Goal: Task Accomplishment & Management: Use online tool/utility

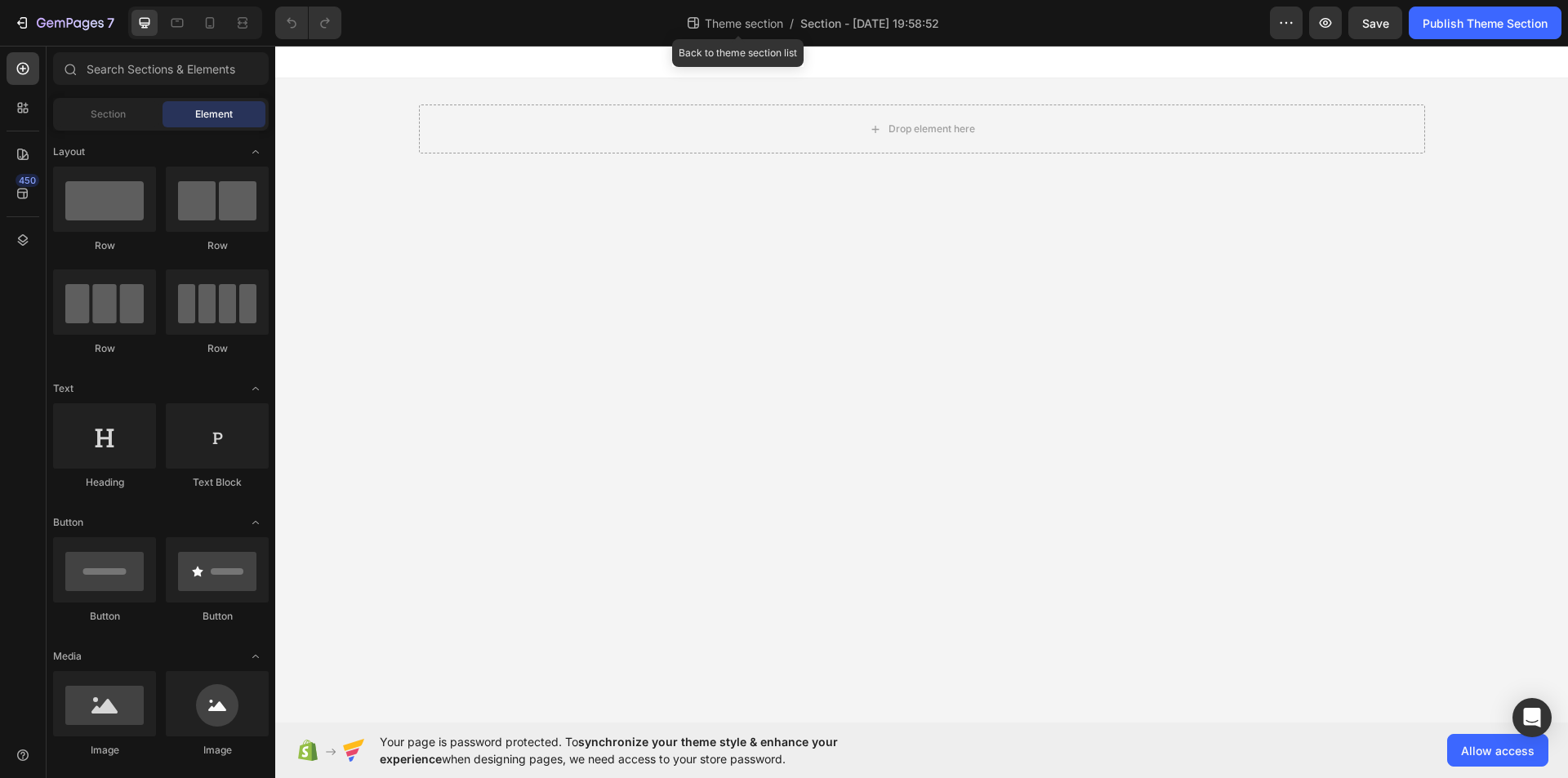
click at [749, 17] on span "Theme section" at bounding box center [743, 22] width 85 height 17
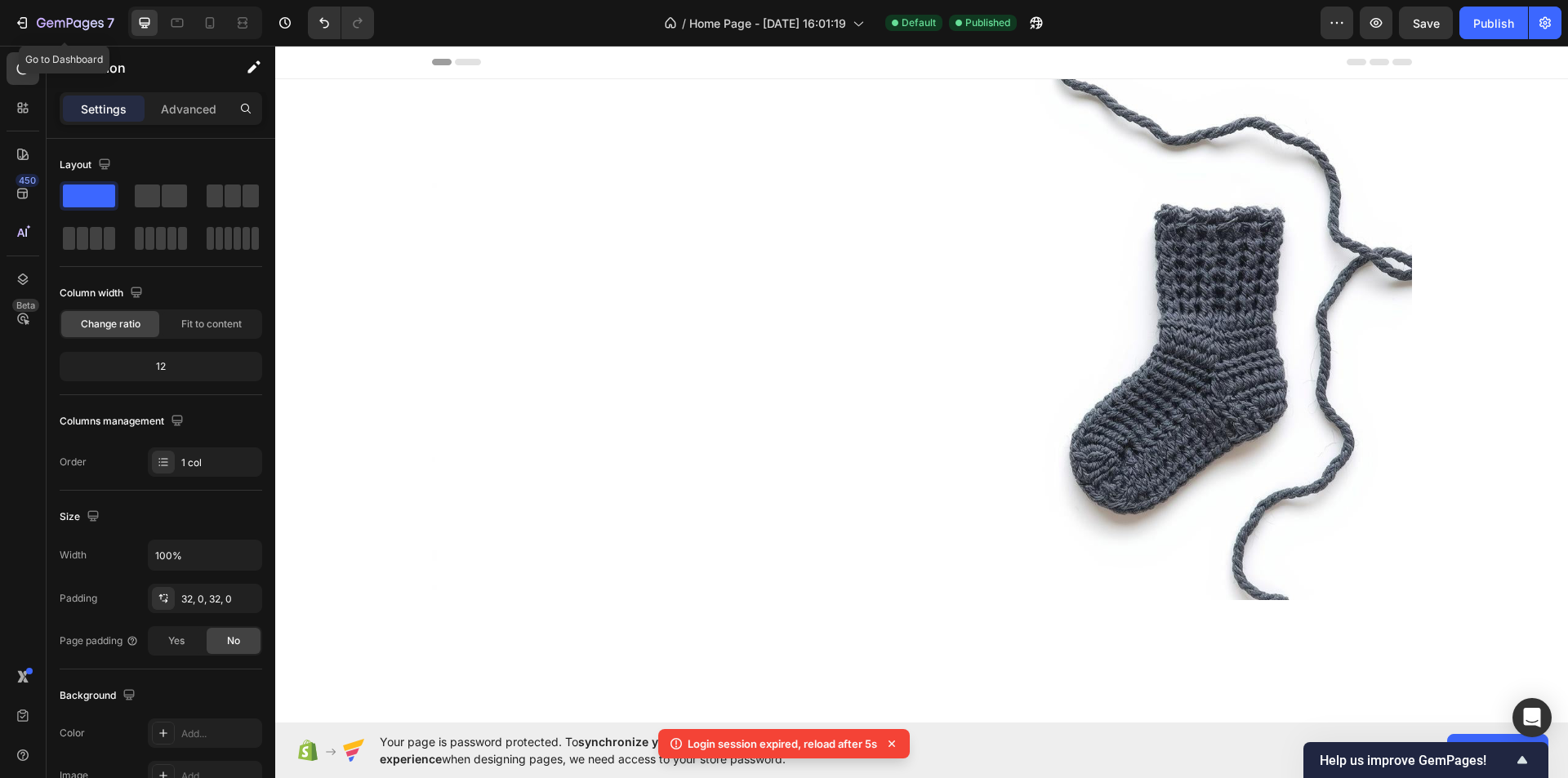
scroll to position [2907, 0]
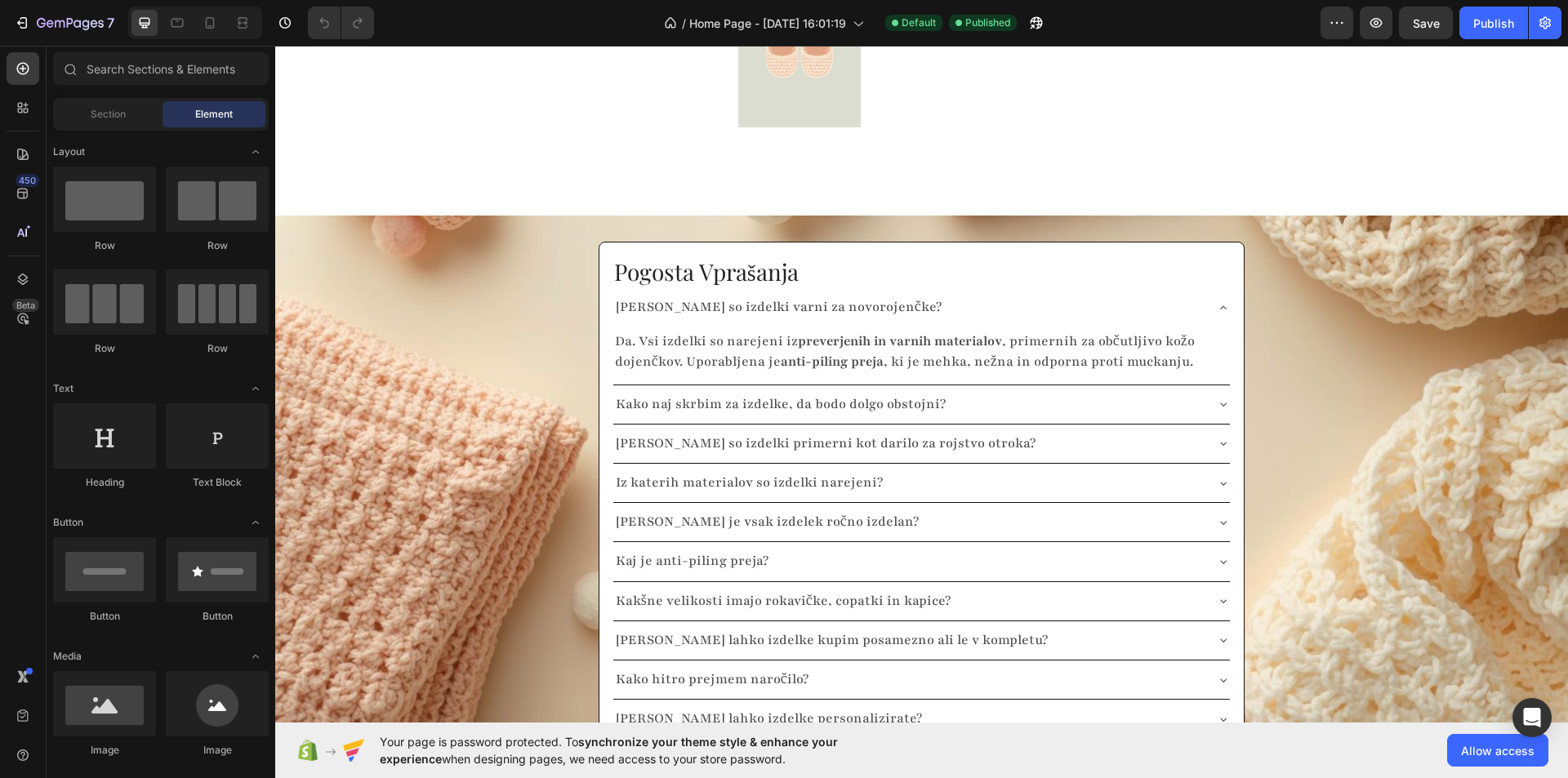
scroll to position [3552, 0]
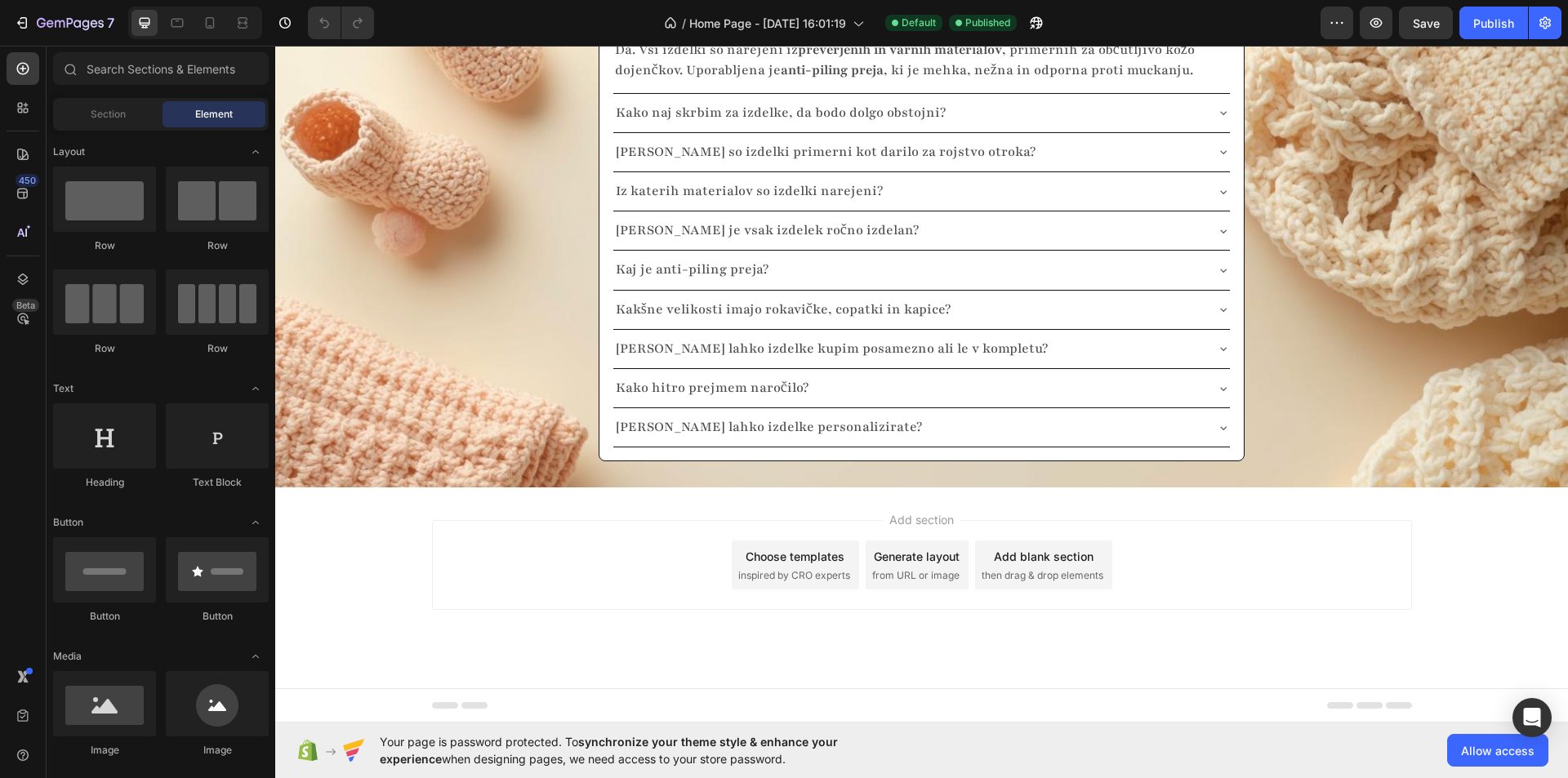
click at [322, 707] on span "Footer" at bounding box center [322, 706] width 31 height 16
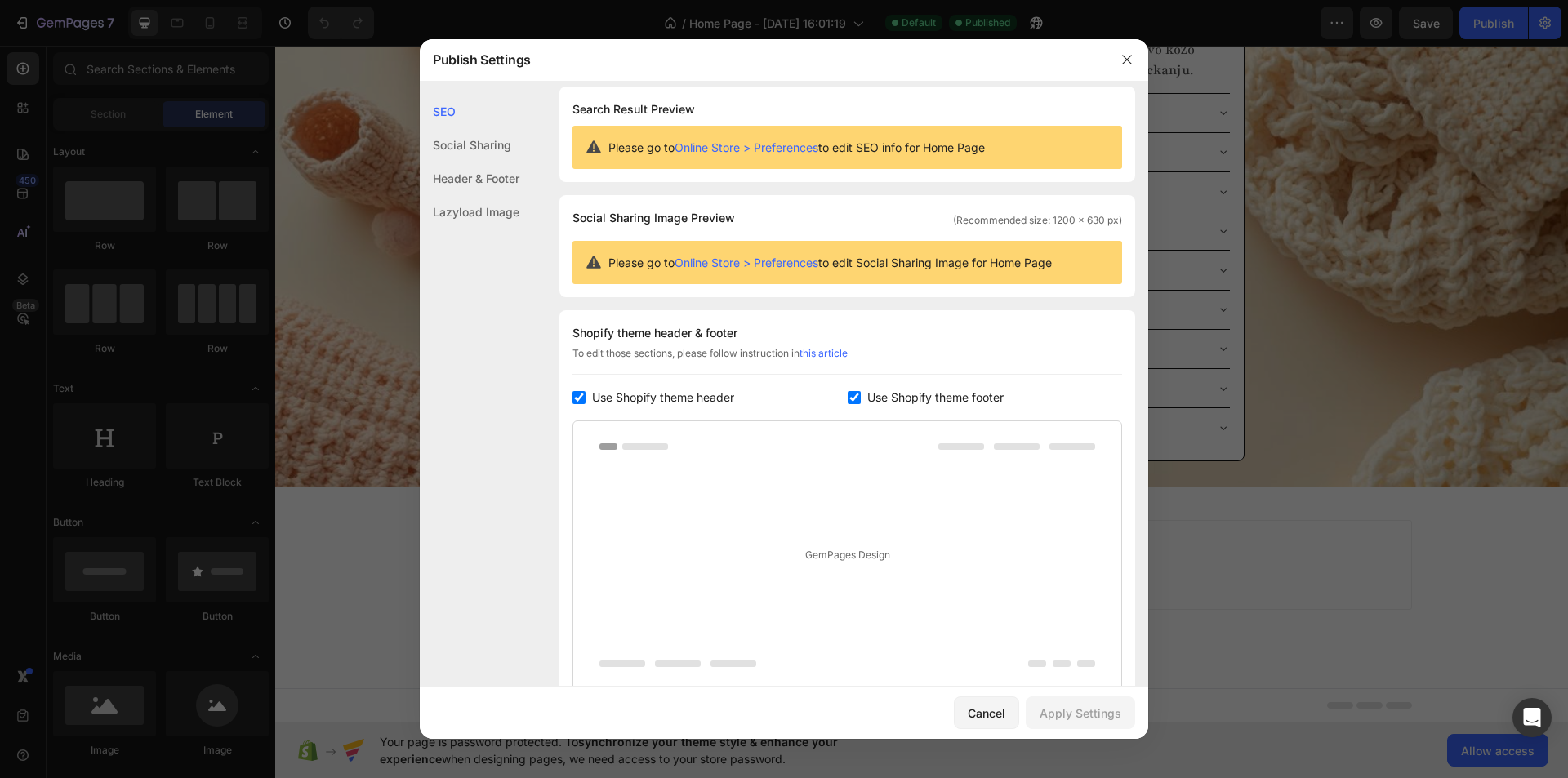
scroll to position [0, 0]
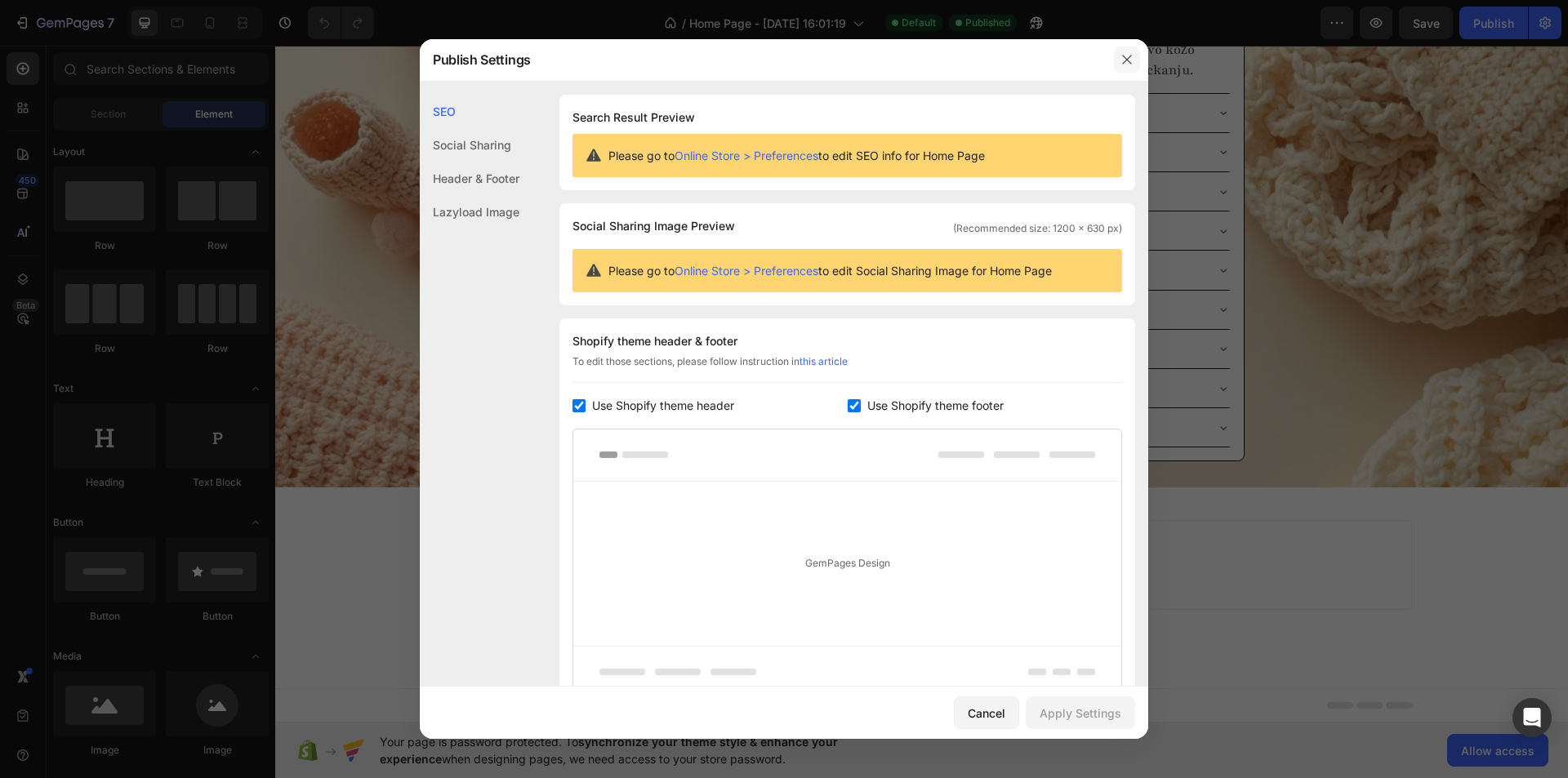
click at [1120, 57] on icon "button" at bounding box center [1127, 59] width 13 height 13
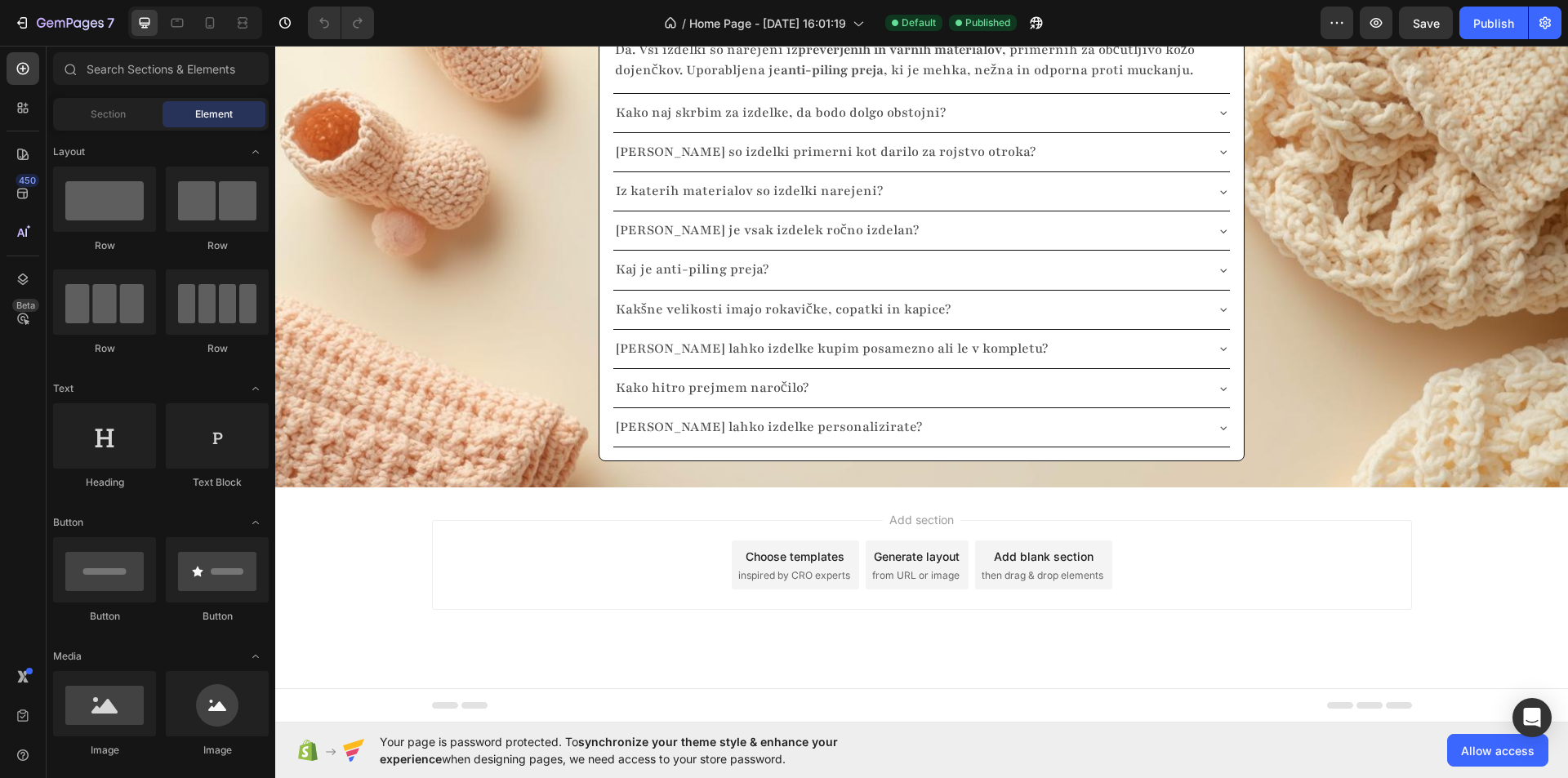
click at [318, 707] on span "Footer" at bounding box center [322, 706] width 31 height 16
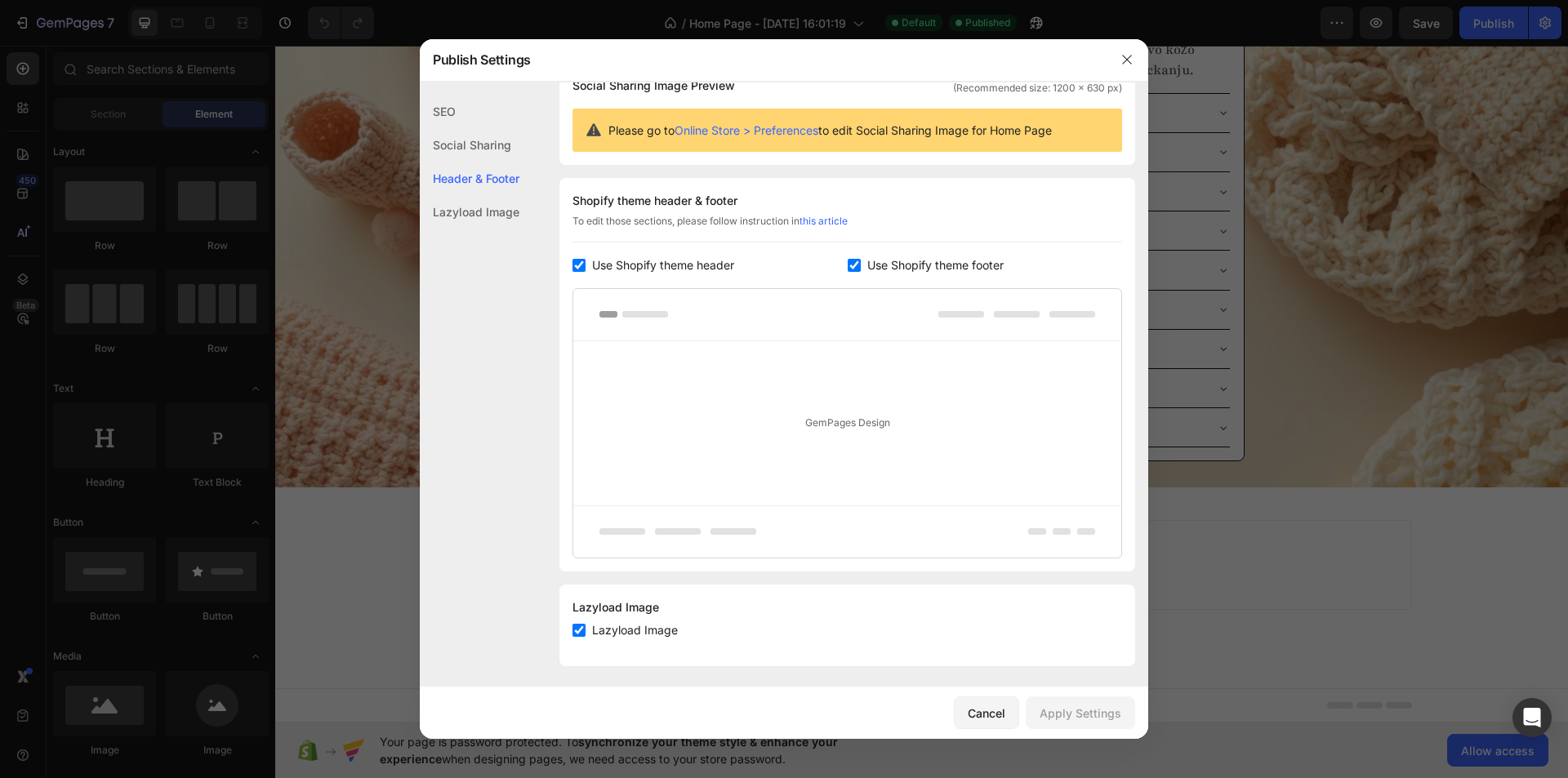
scroll to position [146, 0]
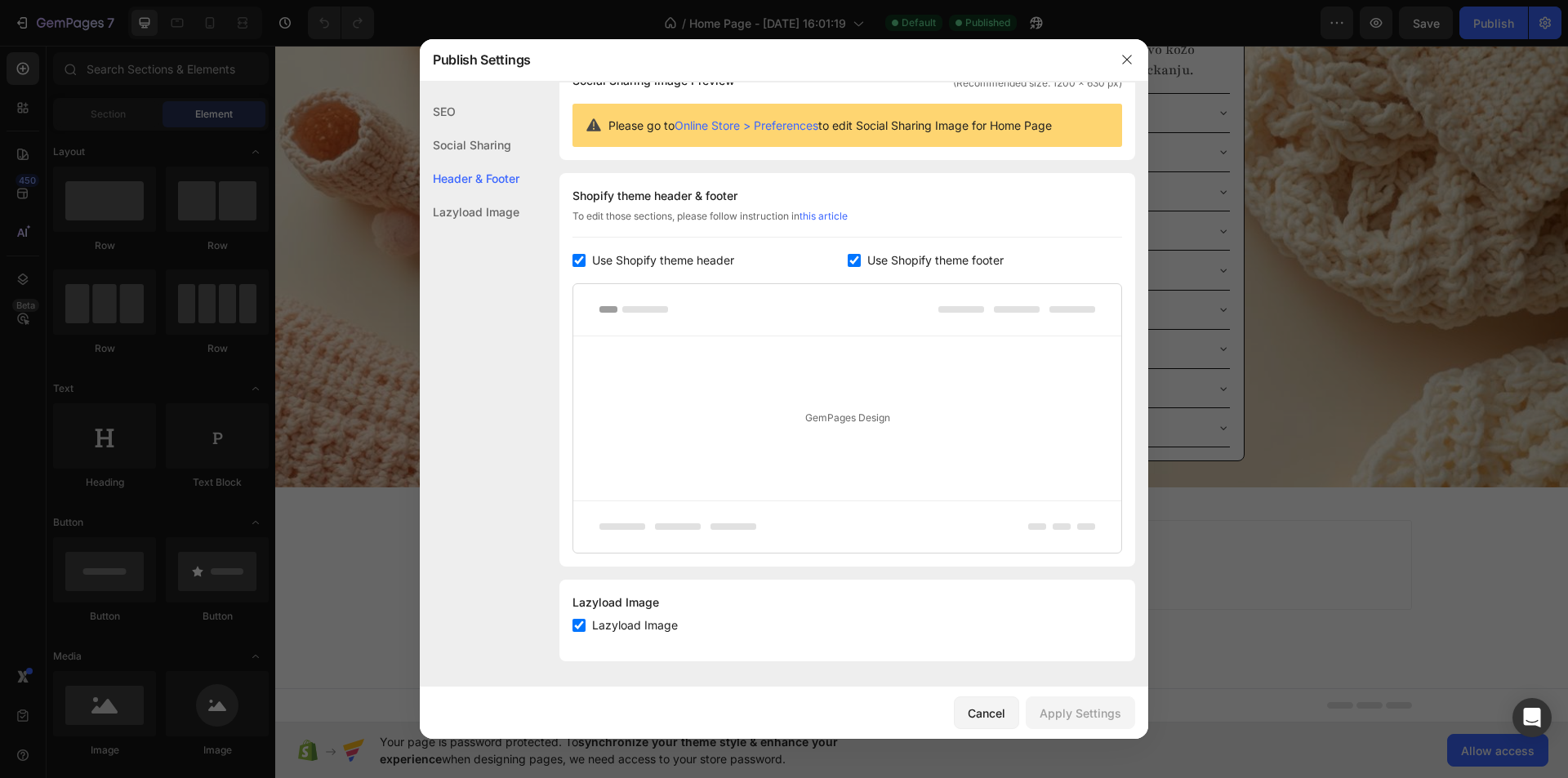
click at [814, 412] on div "GemPages Design" at bounding box center [847, 419] width 548 height 164
click at [813, 419] on div "GemPages Design" at bounding box center [847, 419] width 548 height 164
click at [638, 259] on span "Use Shopify theme header" at bounding box center [663, 261] width 142 height 20
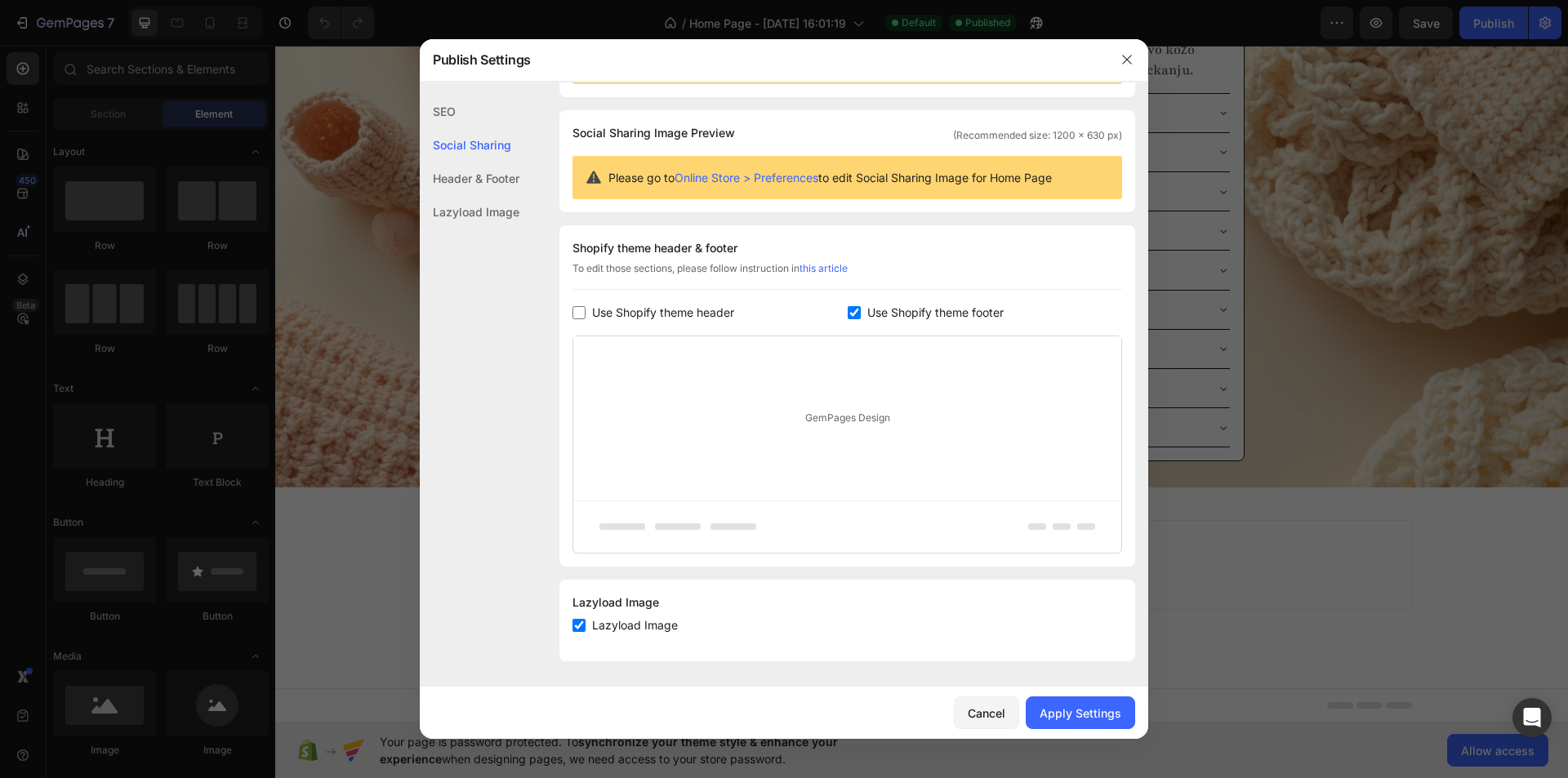
scroll to position [93, 0]
drag, startPoint x: 843, startPoint y: 420, endPoint x: 718, endPoint y: 364, distance: 137.0
click at [842, 422] on div "GemPages Design" at bounding box center [847, 419] width 548 height 164
click at [649, 317] on span "Use Shopify theme header" at bounding box center [663, 313] width 142 height 20
checkbox input "true"
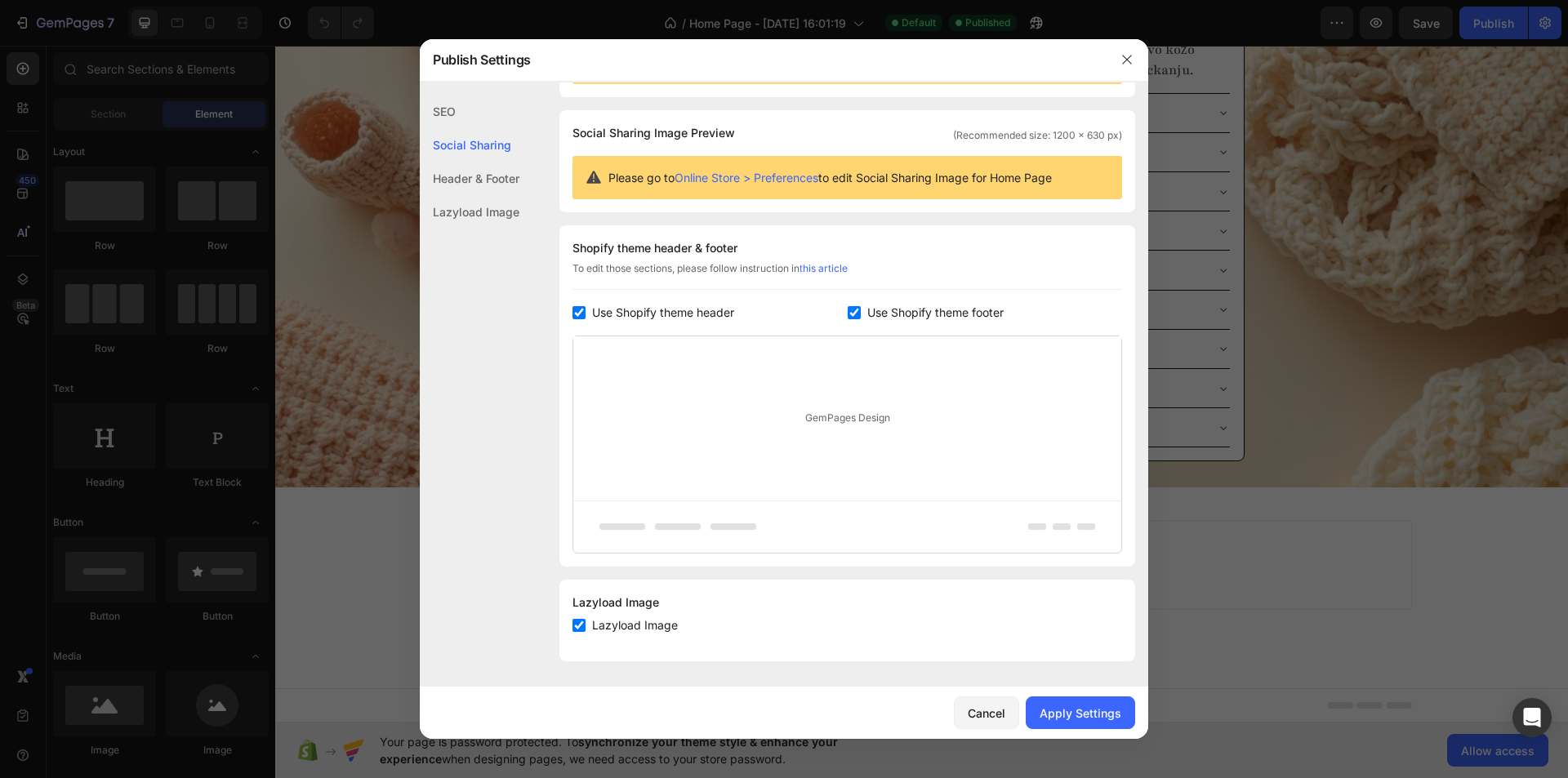
scroll to position [146, 0]
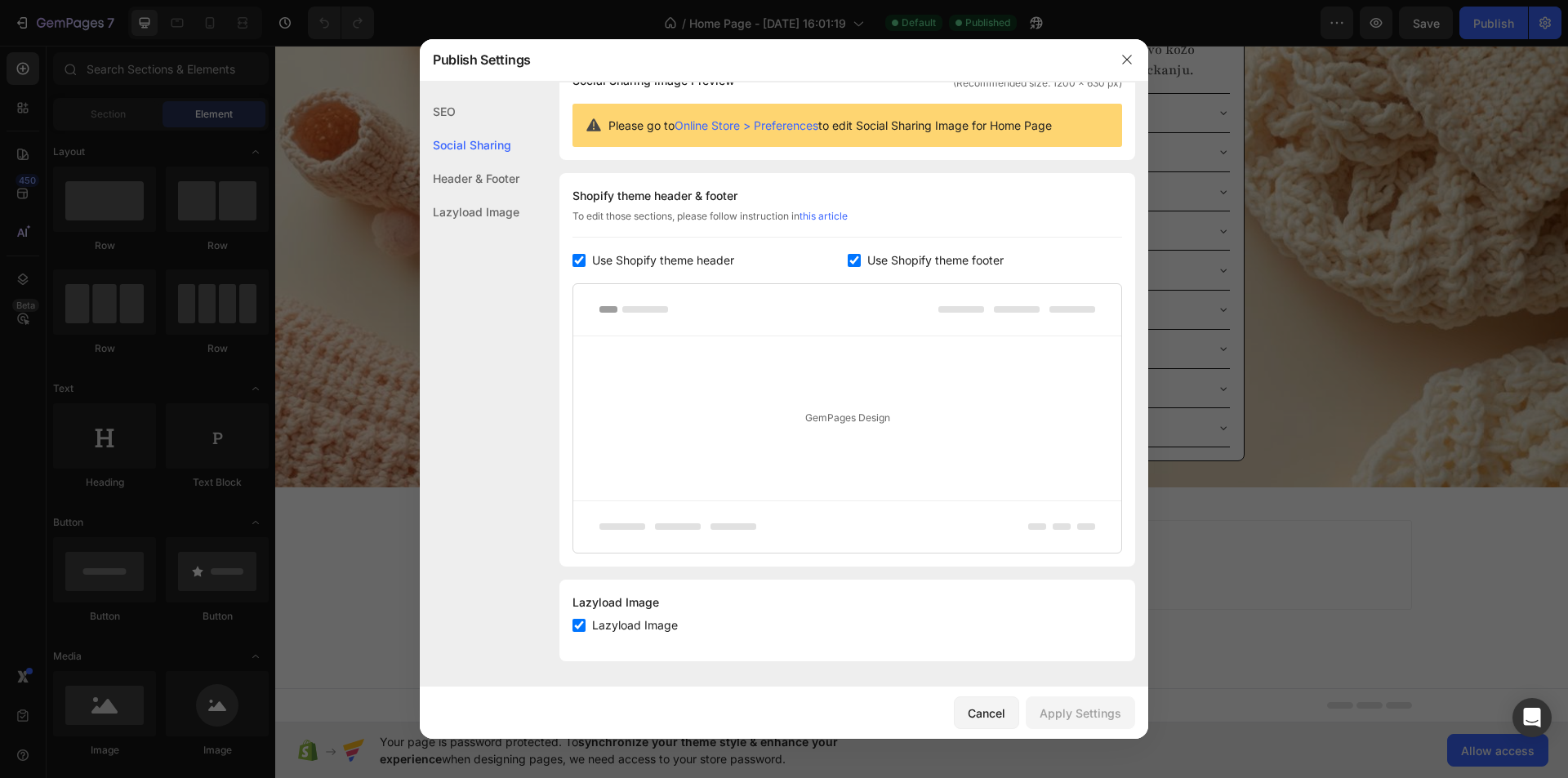
click at [827, 213] on link "this article" at bounding box center [824, 216] width 48 height 13
